Goal: Transaction & Acquisition: Purchase product/service

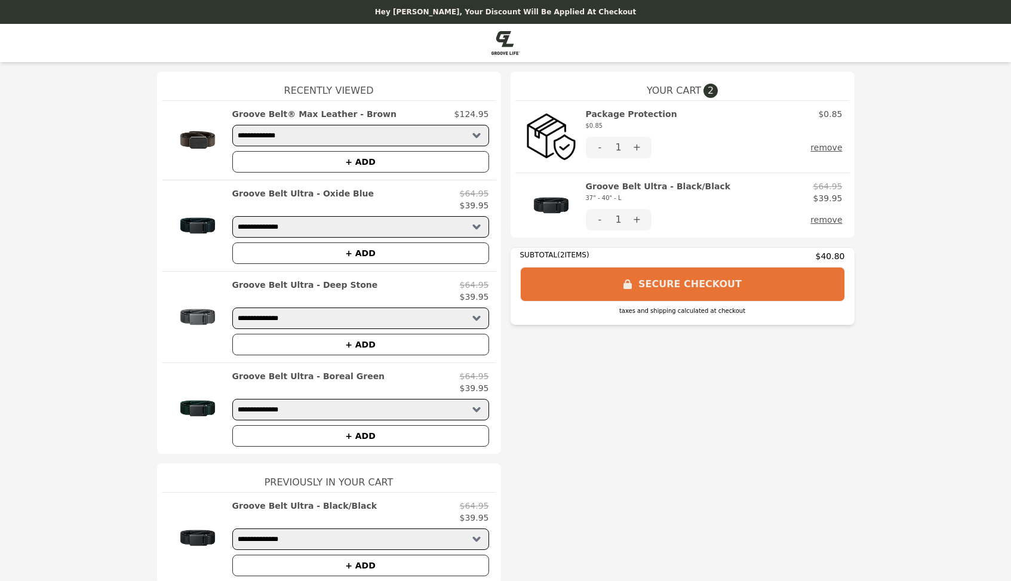
click at [689, 287] on button "SECURE CHECKOUT" at bounding box center [682, 284] width 325 height 35
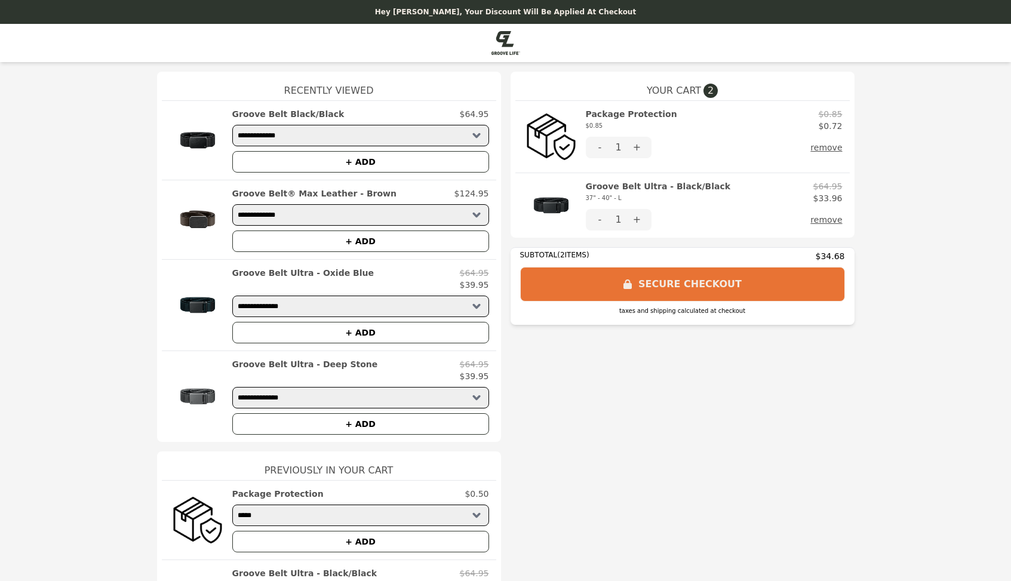
click at [683, 285] on button "SECURE CHECKOUT" at bounding box center [682, 284] width 325 height 35
click at [687, 284] on button "SECURE CHECKOUT" at bounding box center [682, 284] width 325 height 35
click at [686, 281] on button "SECURE CHECKOUT" at bounding box center [682, 284] width 325 height 35
